Goal: Information Seeking & Learning: Learn about a topic

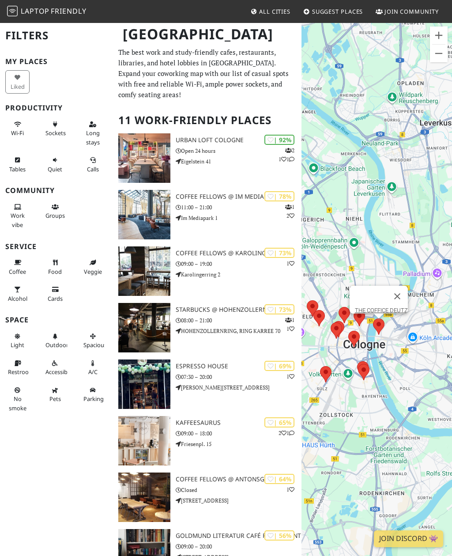
click at [57, 166] on span "Quiet" at bounding box center [55, 169] width 15 height 8
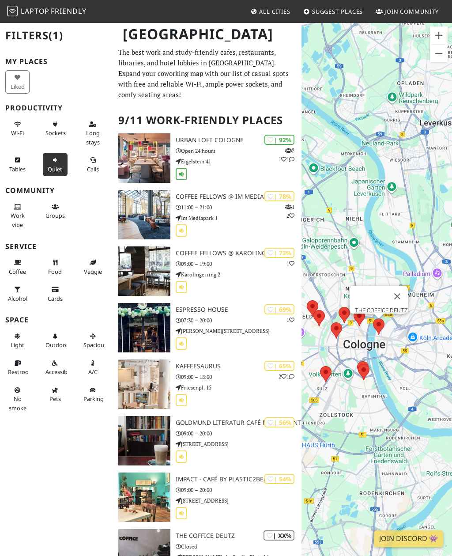
click at [401, 296] on button "Close" at bounding box center [397, 296] width 21 height 21
click at [60, 290] on button "Cards" at bounding box center [55, 293] width 24 height 23
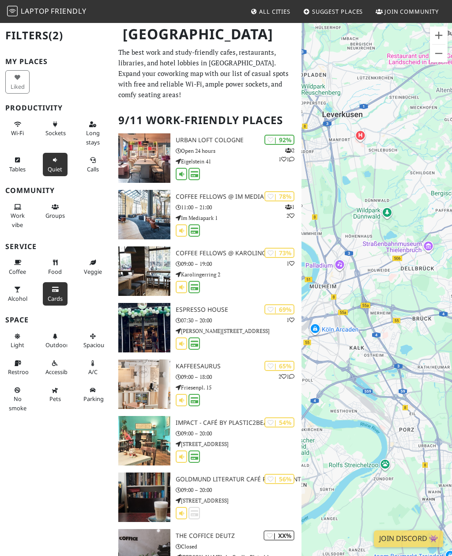
click at [23, 131] on span "Wi-Fi" at bounding box center [17, 133] width 13 height 8
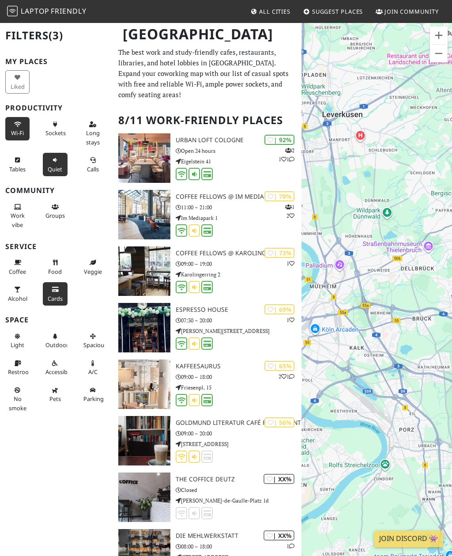
click at [19, 289] on icon at bounding box center [17, 290] width 7 height 6
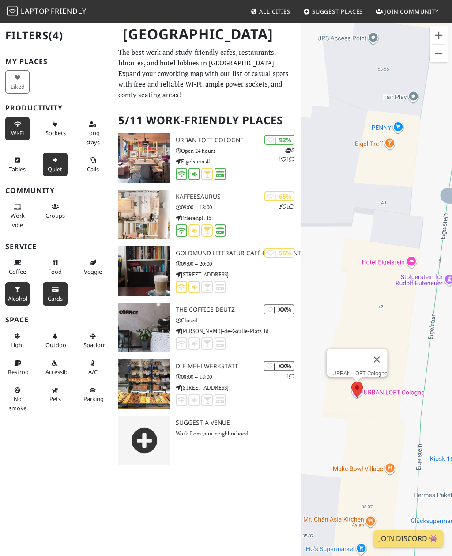
click at [361, 371] on div "To navigate, press the arrow keys. URBAN LOFT Cologne" at bounding box center [377, 300] width 151 height 556
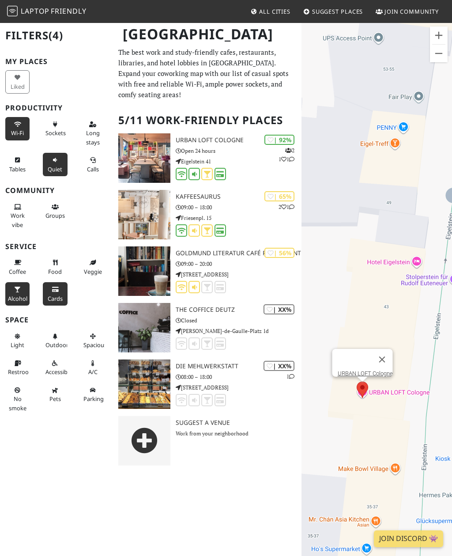
click at [224, 143] on h3 "URBAN LOFT Cologne" at bounding box center [238, 141] width 125 height 8
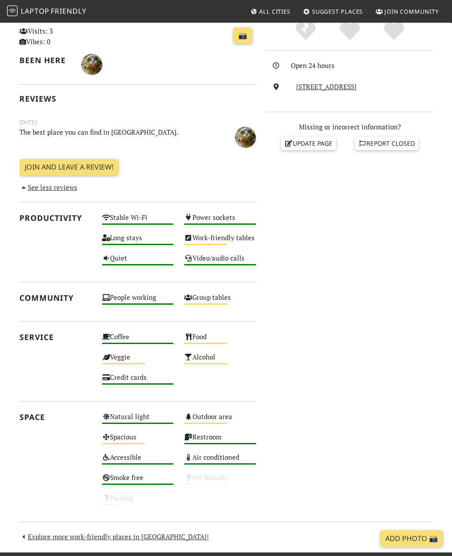
scroll to position [261, 0]
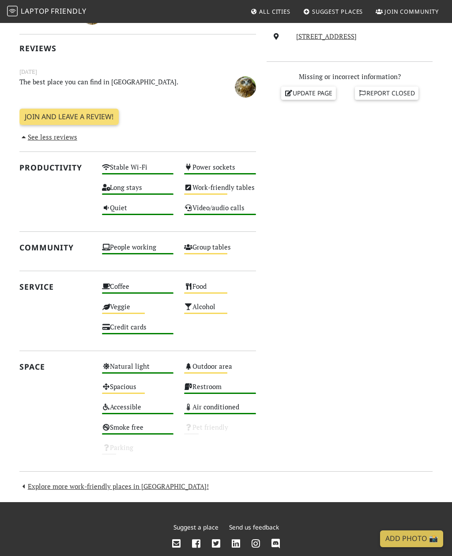
click at [56, 429] on div "Space" at bounding box center [55, 412] width 83 height 102
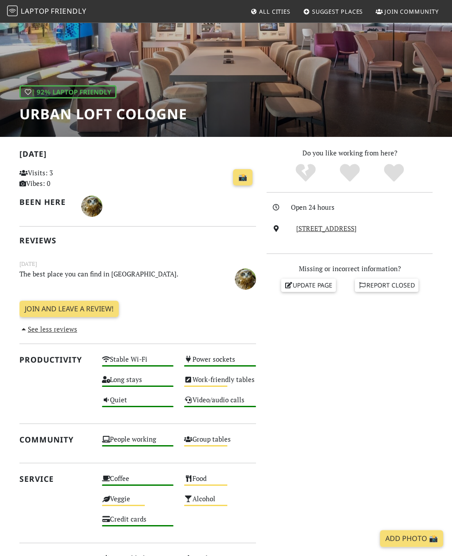
scroll to position [0, 0]
